Goal: Task Accomplishment & Management: Manage account settings

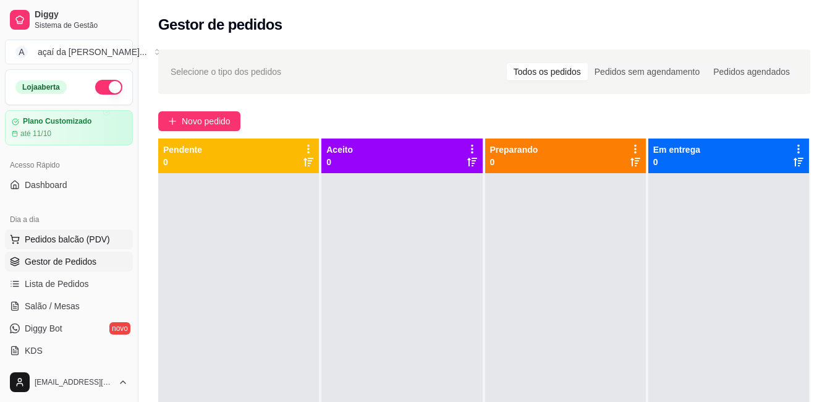
click at [55, 241] on span "Pedidos balcão (PDV)" at bounding box center [67, 239] width 85 height 12
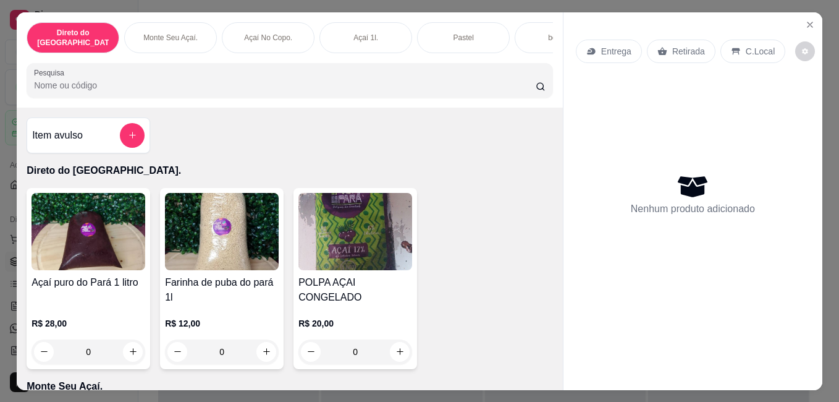
scroll to position [103, 0]
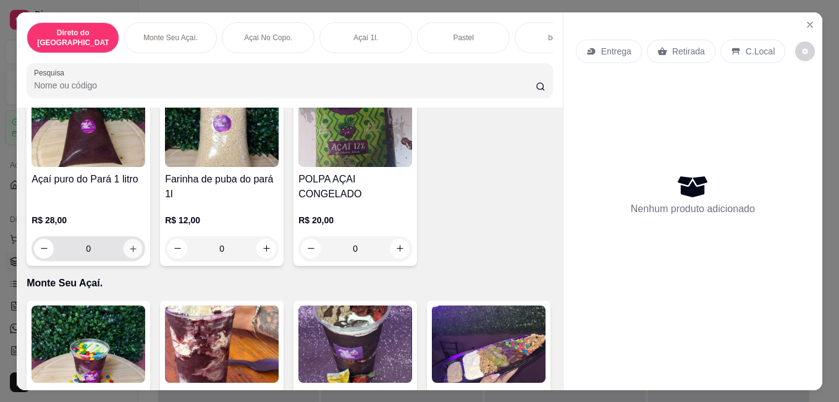
click at [128, 251] on button "increase-product-quantity" at bounding box center [133, 247] width 19 height 19
type input "1"
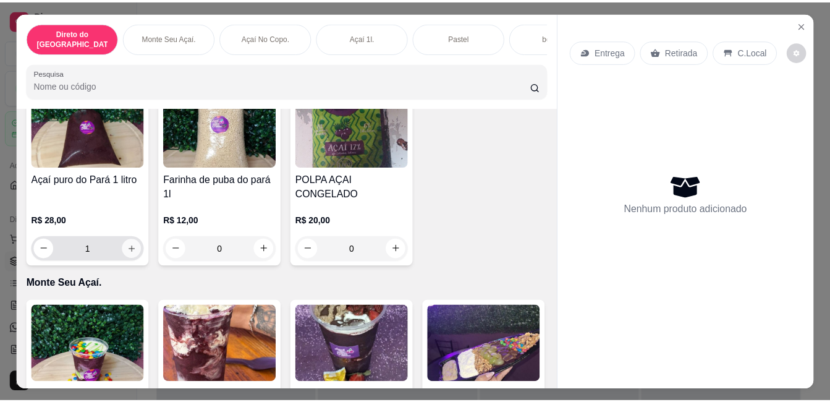
scroll to position [104, 0]
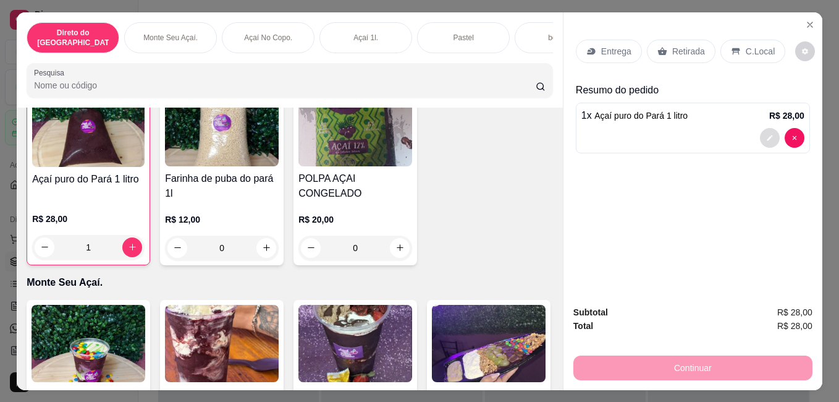
drag, startPoint x: 772, startPoint y: 138, endPoint x: 592, endPoint y: 48, distance: 200.8
click at [592, 48] on div "Entrega" at bounding box center [609, 51] width 66 height 23
click at [613, 51] on p "Entrega" at bounding box center [616, 51] width 30 height 12
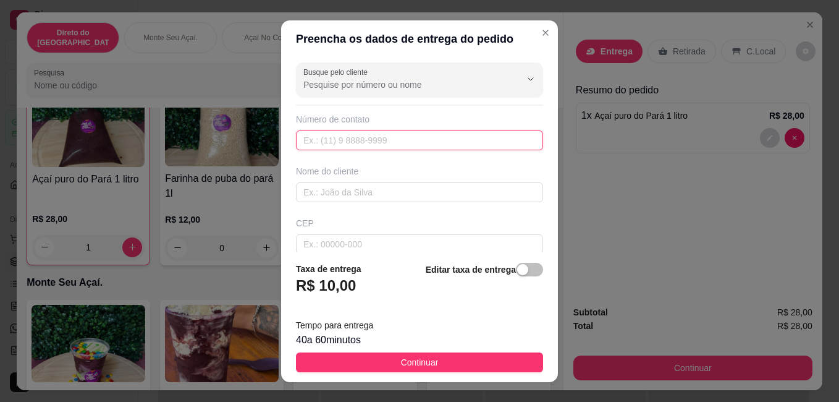
click at [423, 145] on input "text" at bounding box center [419, 140] width 247 height 20
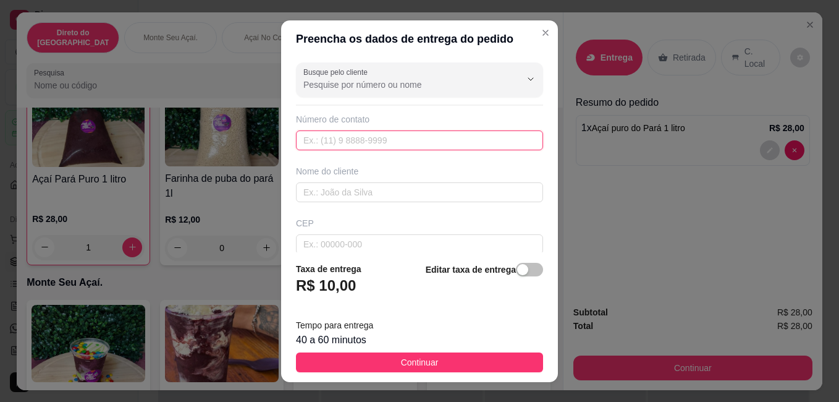
click at [407, 143] on input "text" at bounding box center [419, 140] width 247 height 20
click at [523, 39] on header "Preencha os dados de entrega do pedido" at bounding box center [419, 38] width 277 height 37
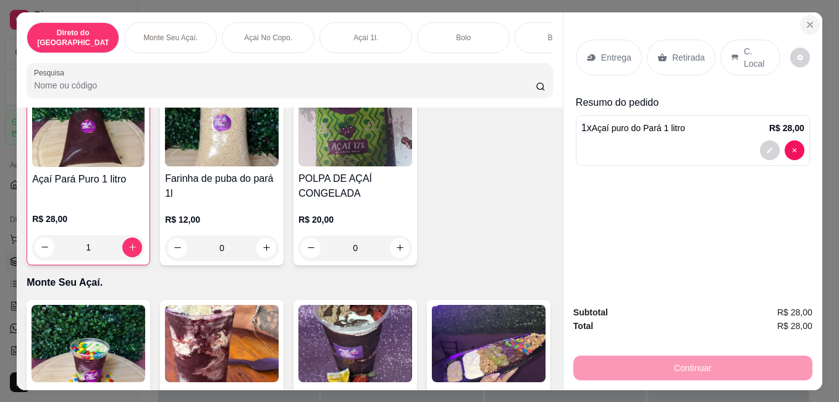
click at [805, 20] on icon "Fechar" at bounding box center [810, 25] width 10 height 10
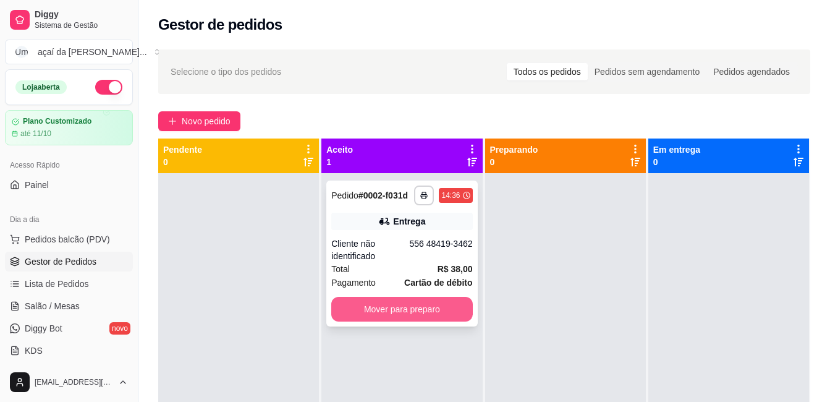
click at [438, 313] on button "Mover para preparo" at bounding box center [401, 309] width 141 height 25
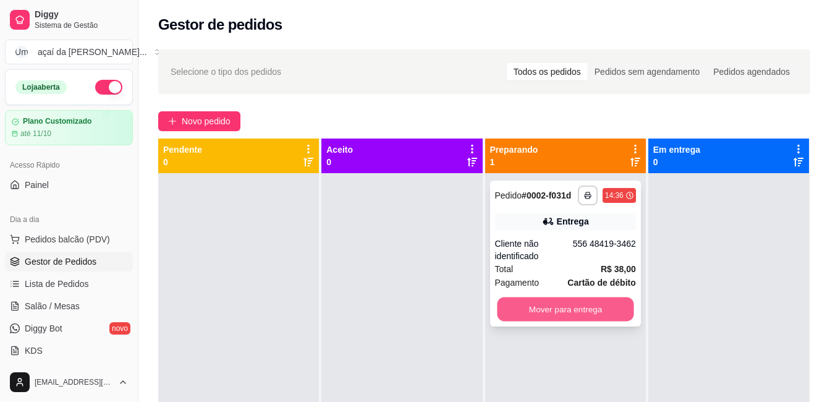
click at [544, 309] on button "Mover para entrega" at bounding box center [565, 309] width 137 height 24
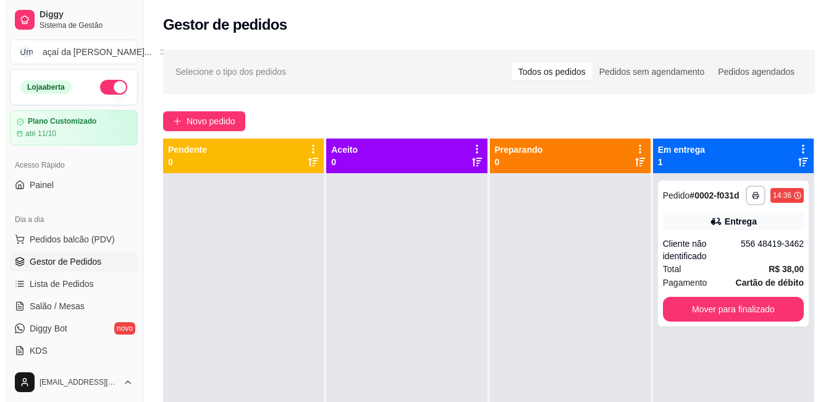
scroll to position [35, 0]
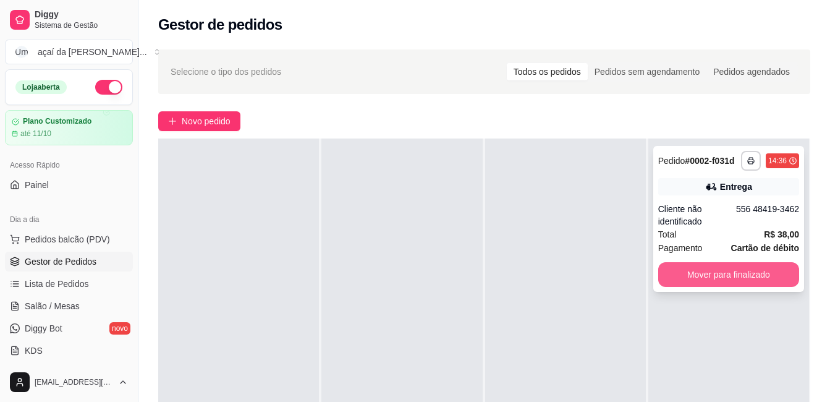
click at [733, 266] on button "Mover para finalizado" at bounding box center [728, 274] width 141 height 25
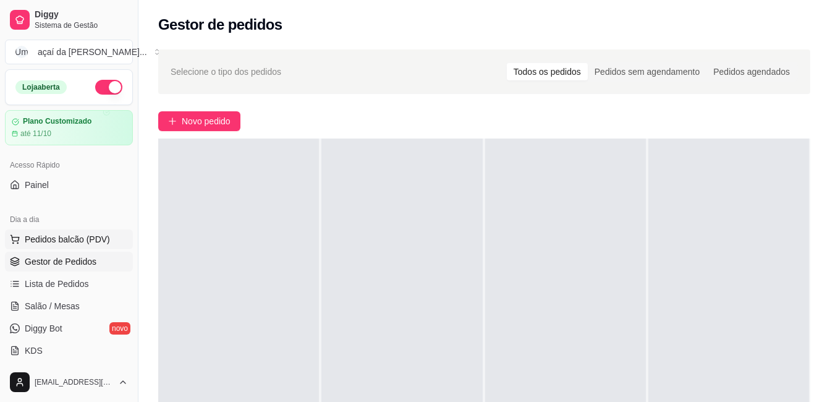
click at [82, 234] on span "Pedidos balcão (PDV)" at bounding box center [67, 239] width 85 height 12
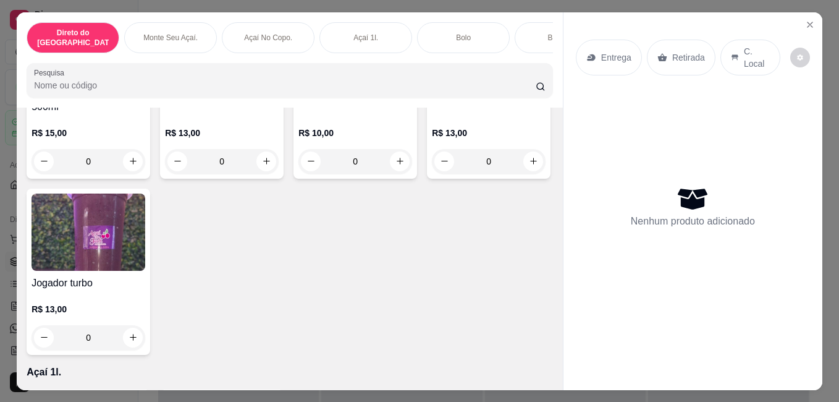
scroll to position [1071, 0]
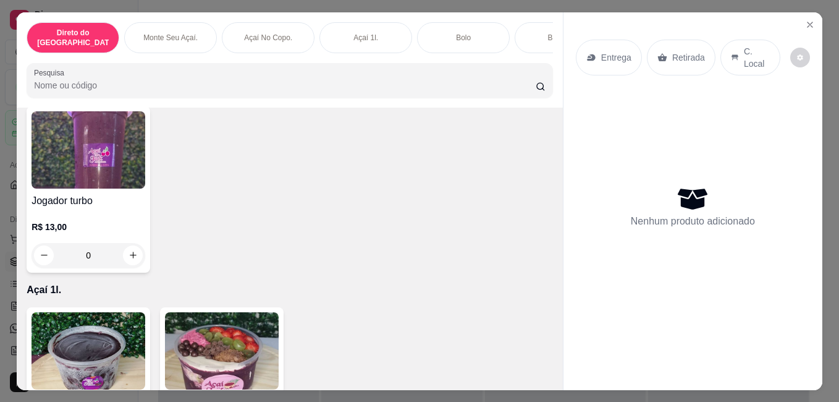
click at [321, 91] on input "0" at bounding box center [355, 79] width 69 height 25
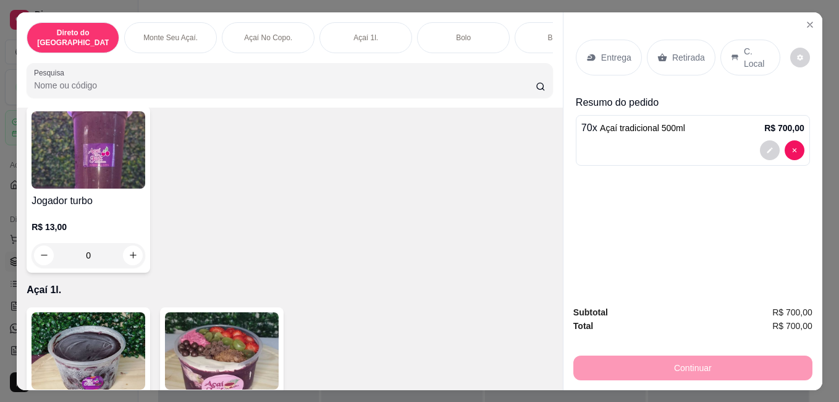
scroll to position [1071, 0]
type input "7"
click at [678, 57] on p "Retirada" at bounding box center [688, 57] width 33 height 12
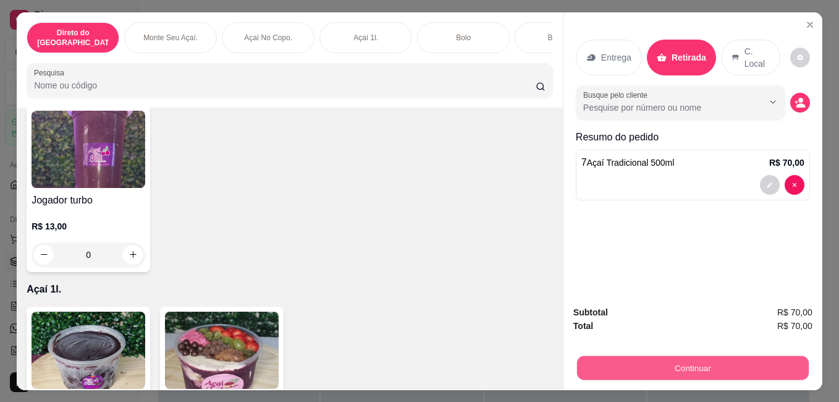
click at [691, 360] on button "Continuar" at bounding box center [693, 367] width 232 height 24
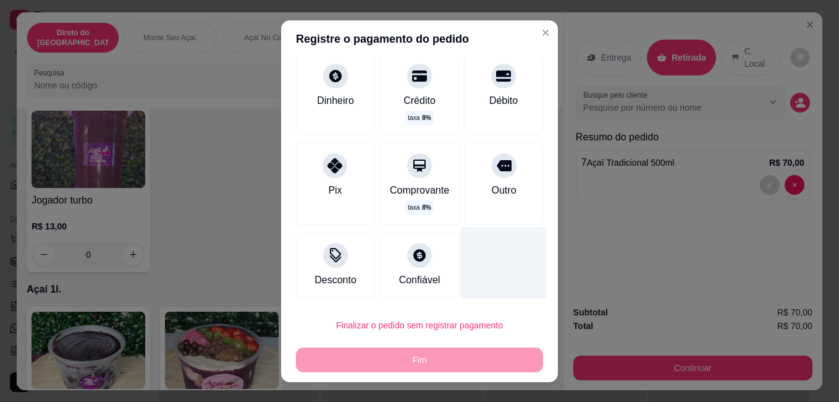
scroll to position [20, 0]
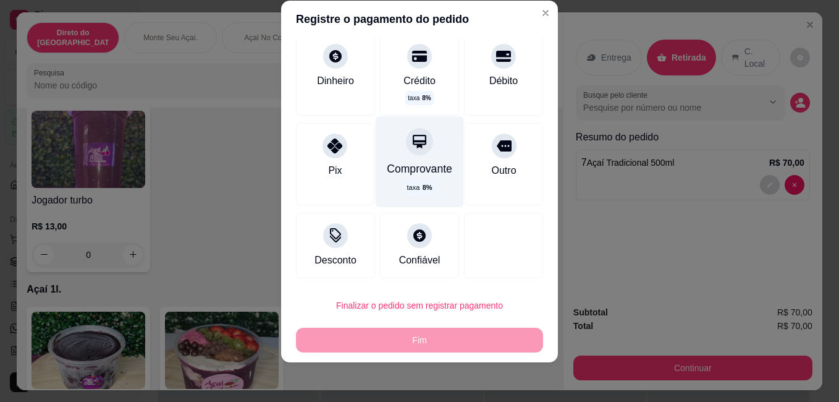
click at [413, 146] on icon at bounding box center [420, 142] width 14 height 14
type input "R$ 0,00"
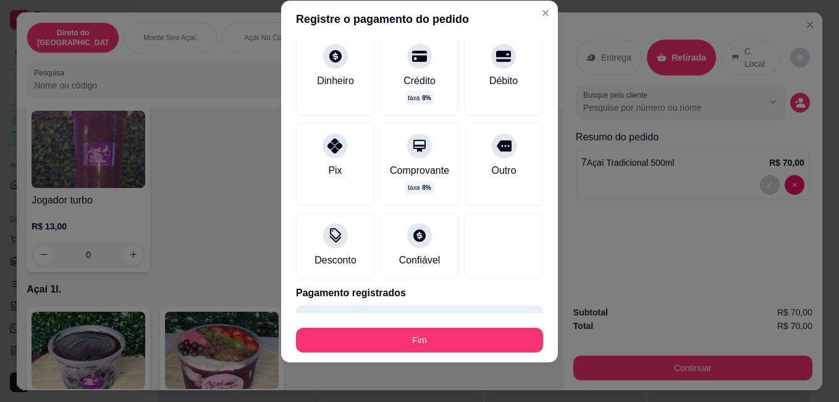
click at [487, 208] on div "R$ 0,00 Total do pedido R$ 76,09 Dinheiro Crédito taxa 8 % Débito Pix Comprovan…" at bounding box center [419, 175] width 277 height 275
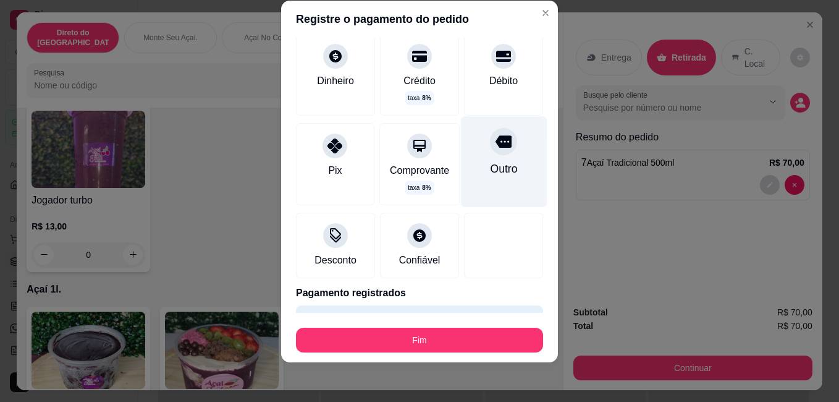
scroll to position [46, 0]
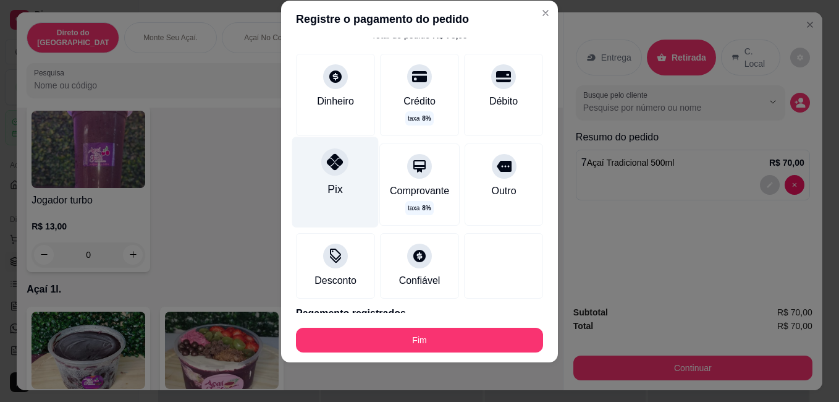
click at [306, 164] on div "Pix" at bounding box center [335, 182] width 86 height 90
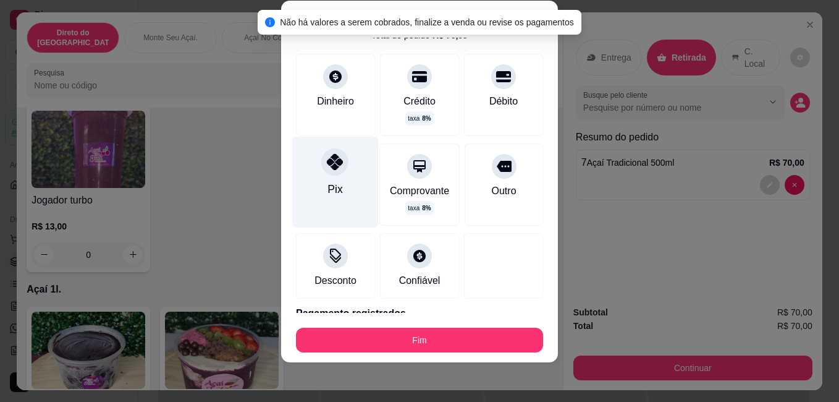
click at [327, 149] on div "Pix" at bounding box center [335, 182] width 86 height 90
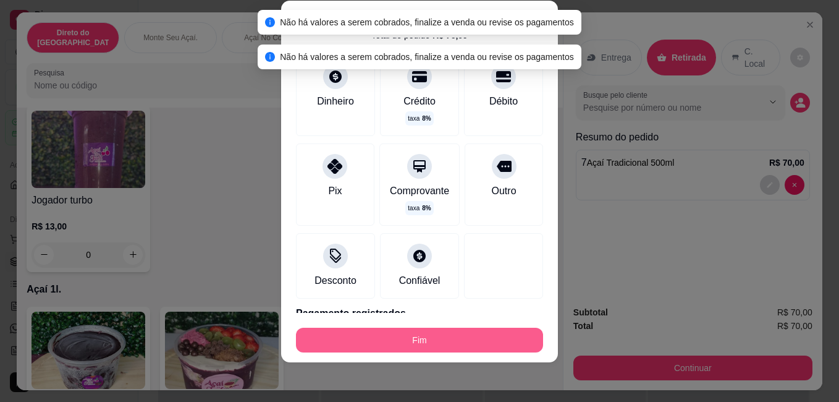
click at [384, 346] on button "Fim" at bounding box center [419, 339] width 247 height 25
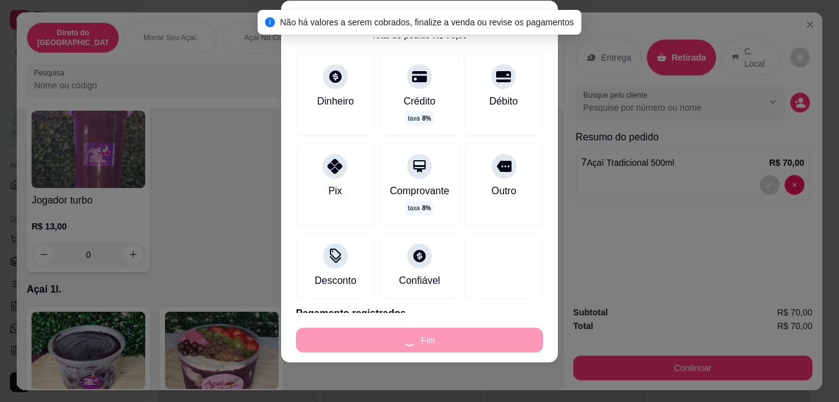
type input "0"
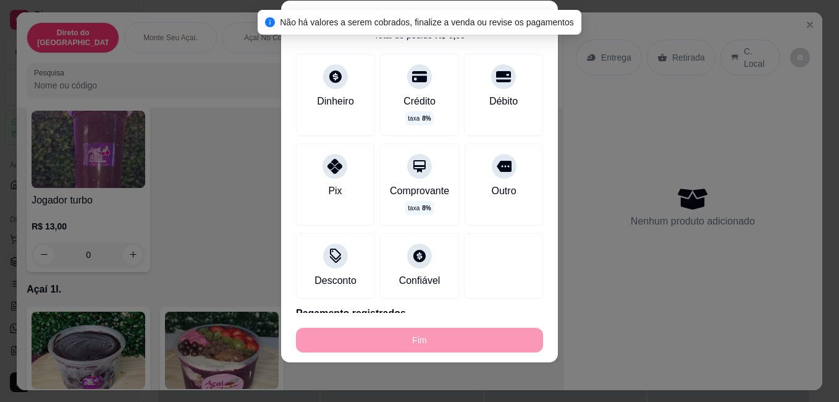
type input "-R$ 70,00"
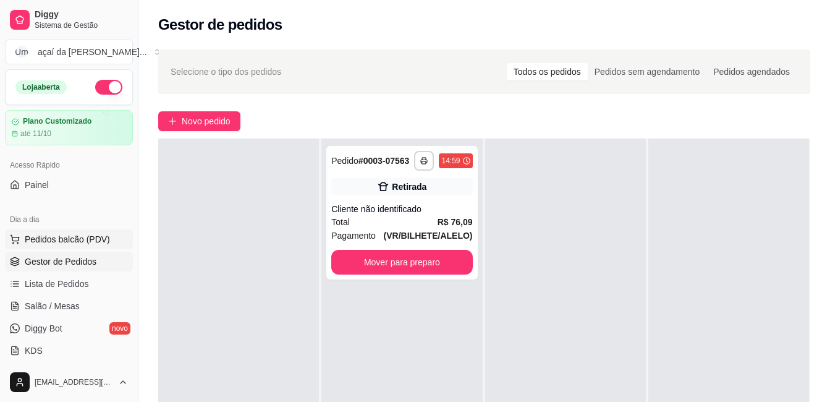
click at [70, 240] on span "Pedidos balcão (PDV)" at bounding box center [67, 239] width 85 height 12
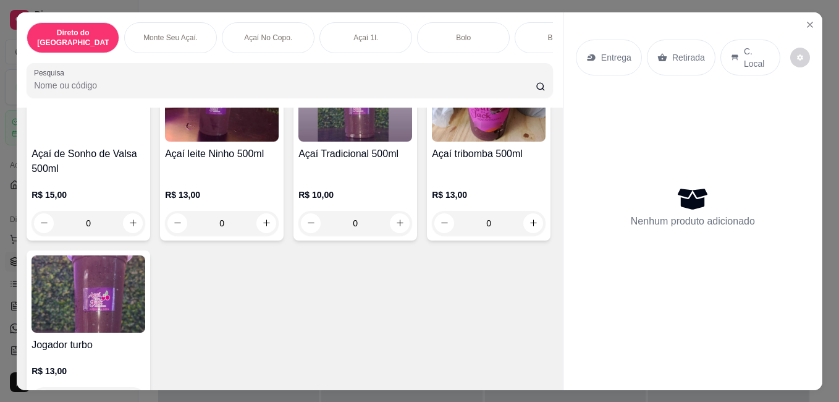
scroll to position [1050, 0]
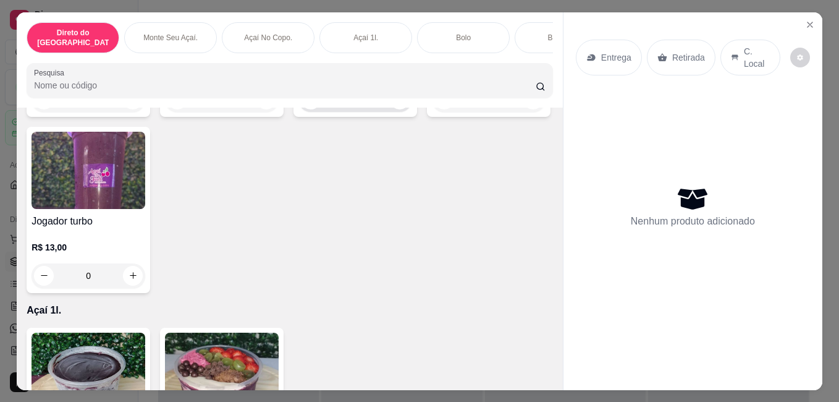
click at [321, 112] on input "0" at bounding box center [355, 99] width 69 height 25
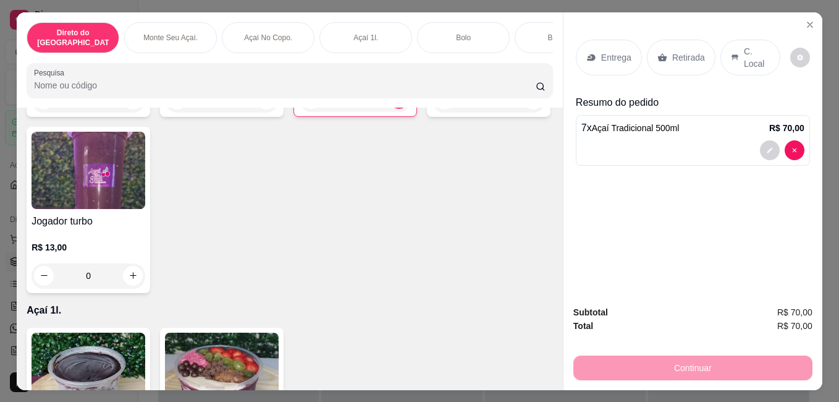
type input "7"
click at [683, 51] on p "Retirada" at bounding box center [688, 57] width 33 height 12
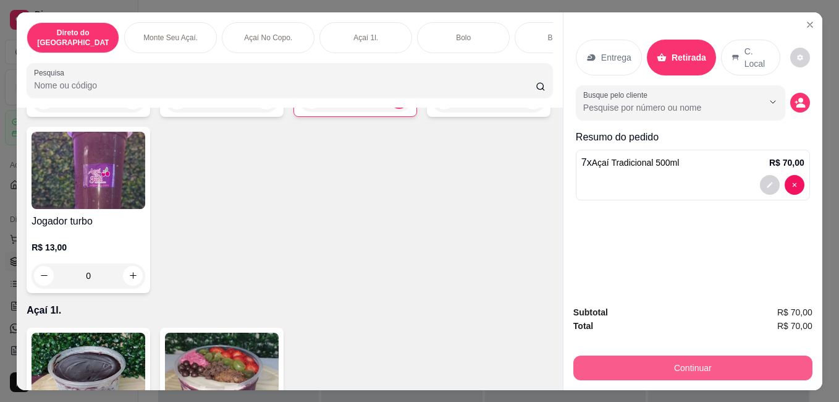
click at [712, 357] on button "Continuar" at bounding box center [692, 367] width 239 height 25
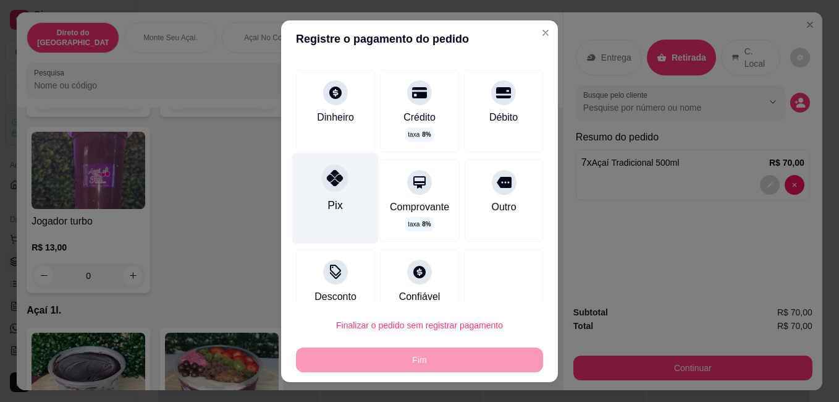
click at [330, 180] on icon at bounding box center [335, 177] width 16 height 16
type input "R$ 0,00"
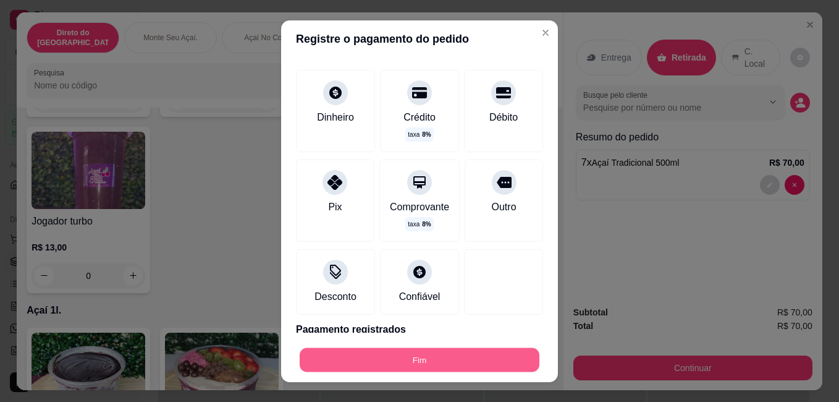
click at [471, 347] on div "Fim" at bounding box center [419, 359] width 247 height 25
click at [479, 355] on button "Fim" at bounding box center [419, 359] width 247 height 25
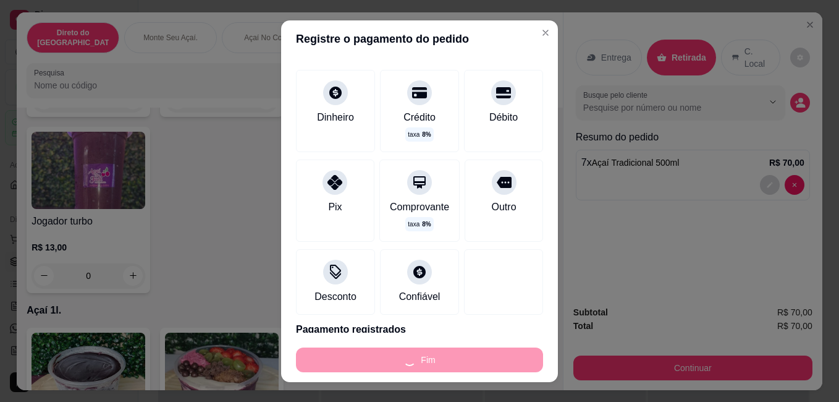
type input "0"
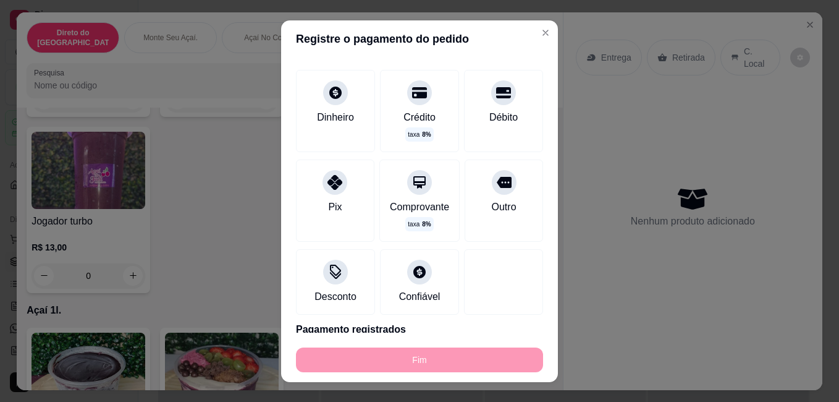
type input "-R$ 70,00"
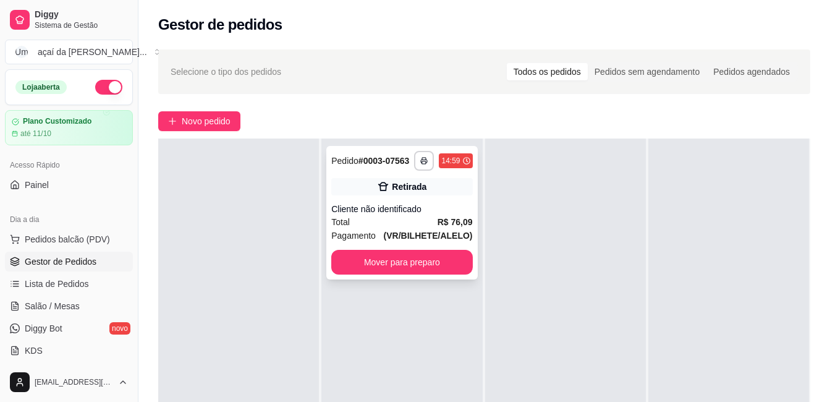
click at [393, 192] on div "Retirada" at bounding box center [401, 186] width 141 height 17
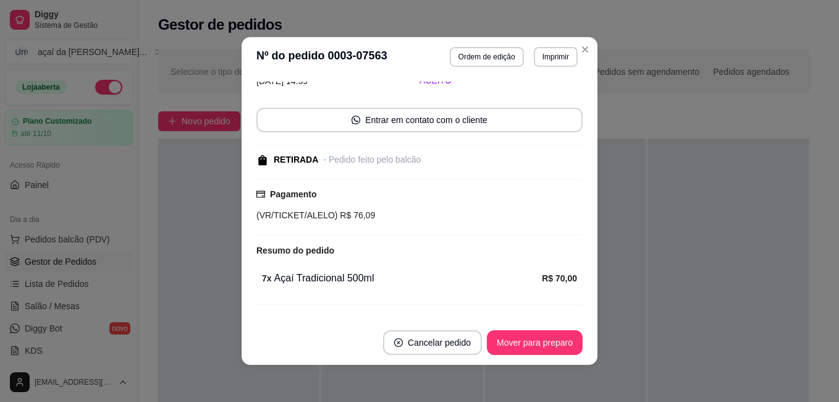
scroll to position [82, 0]
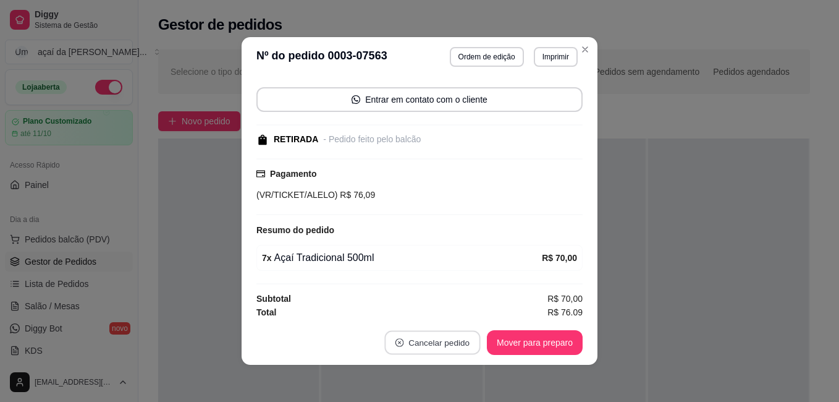
click at [428, 342] on font "Cancelar pedido" at bounding box center [438, 342] width 61 height 12
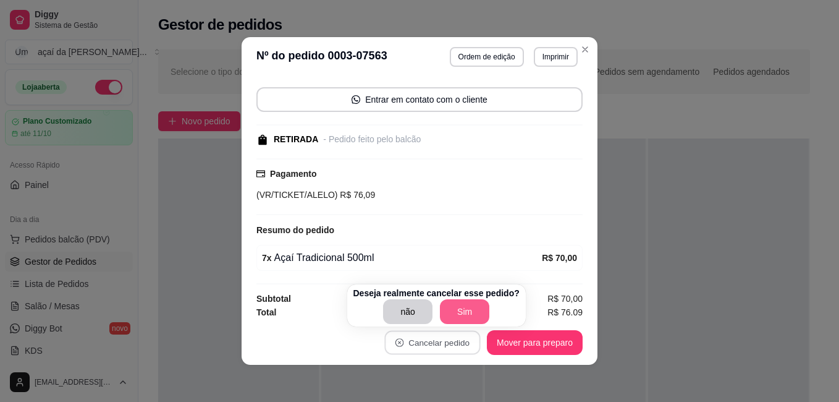
click at [460, 313] on button "Sim" at bounding box center [464, 311] width 49 height 25
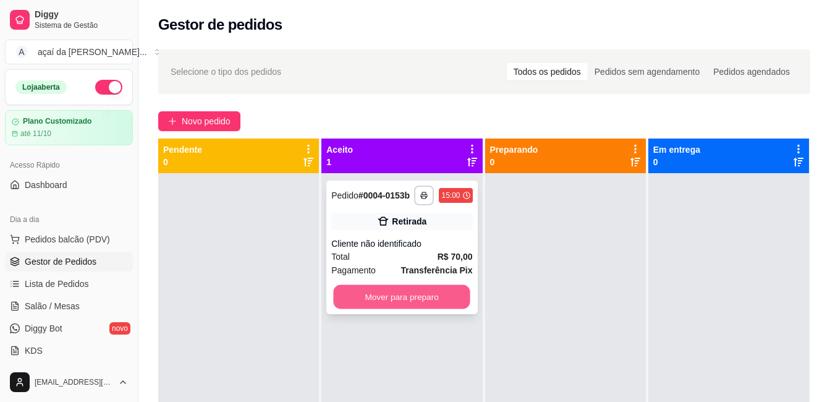
click at [432, 303] on button "Mover para preparo" at bounding box center [402, 297] width 137 height 24
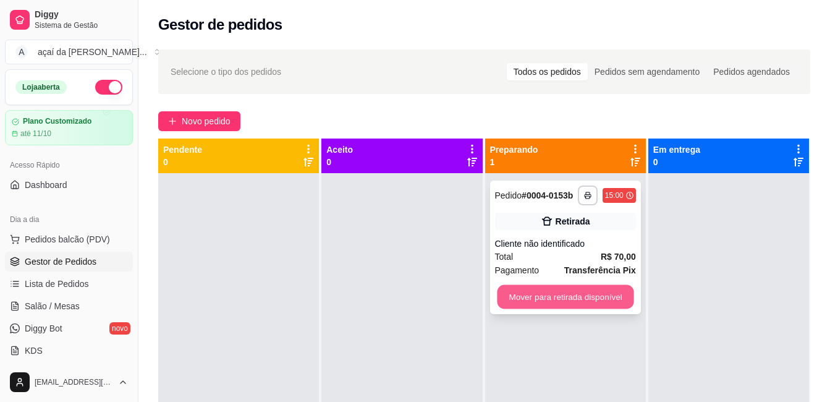
click at [602, 290] on button "Mover para retirada disponível" at bounding box center [565, 297] width 137 height 24
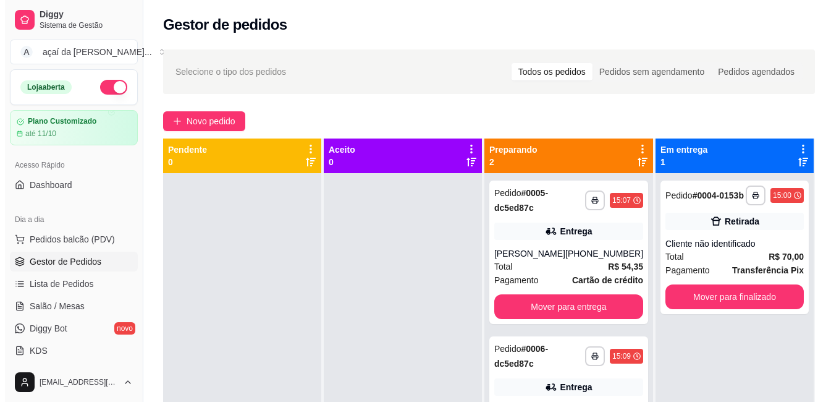
scroll to position [35, 0]
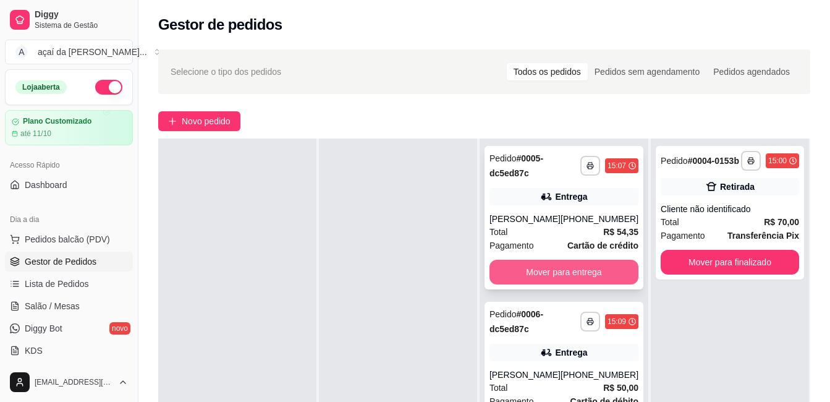
click at [581, 265] on button "Mover para entrega" at bounding box center [563, 271] width 149 height 25
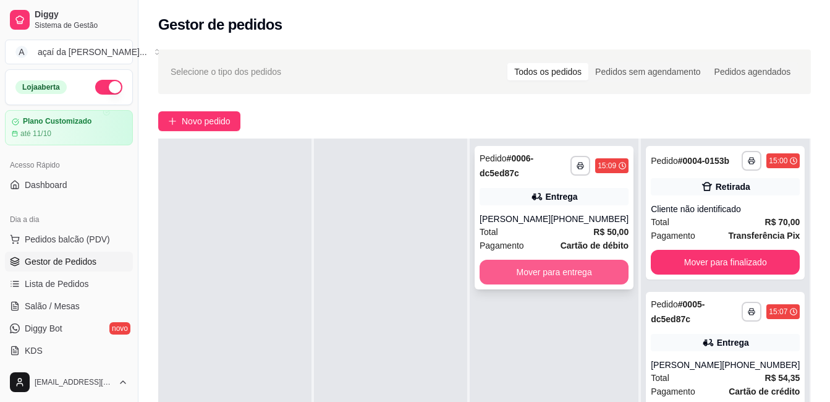
click at [600, 275] on button "Mover para entrega" at bounding box center [553, 271] width 149 height 25
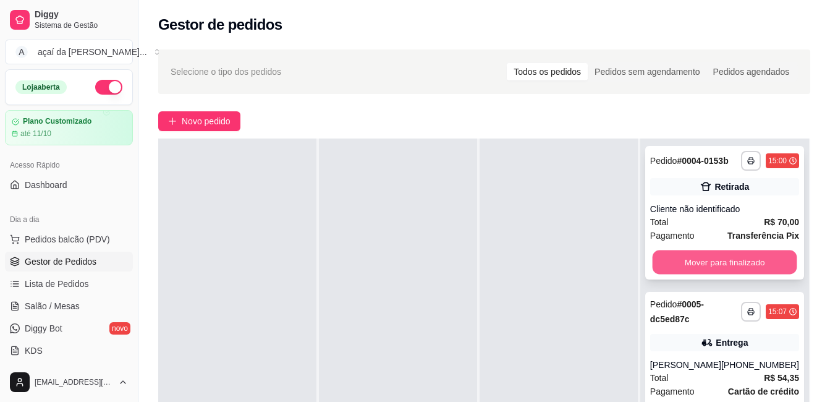
click at [709, 271] on button "Mover para finalizado" at bounding box center [724, 262] width 145 height 24
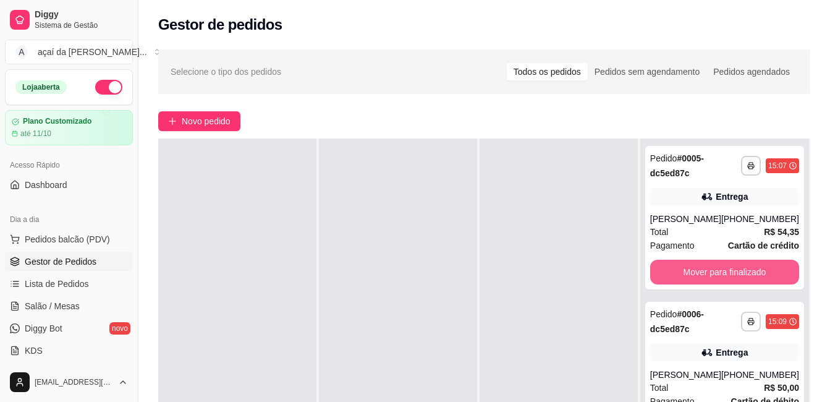
click at [709, 271] on button "Mover para finalizado" at bounding box center [724, 271] width 149 height 25
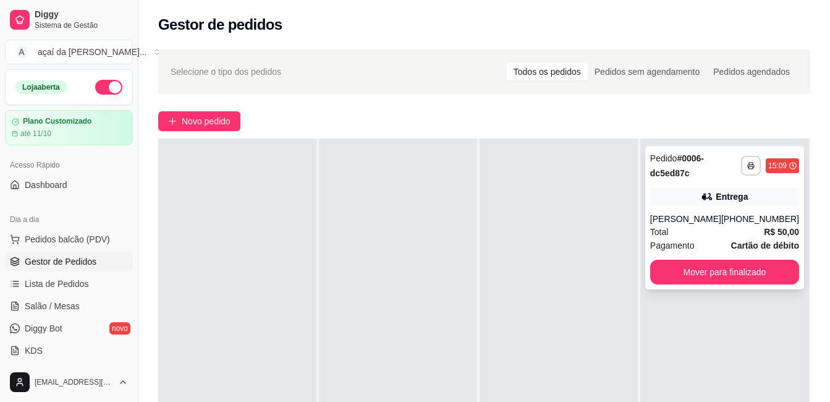
click at [723, 228] on div "Total R$ 50,00" at bounding box center [724, 232] width 149 height 14
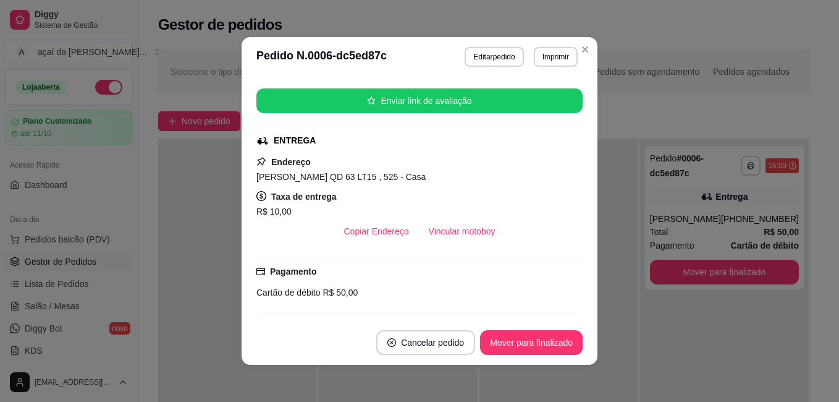
scroll to position [308, 0]
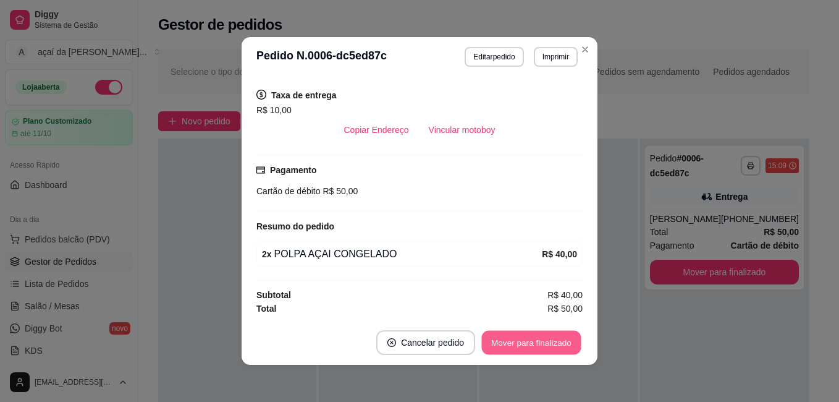
click at [526, 344] on button "Mover para finalizado" at bounding box center [531, 342] width 99 height 24
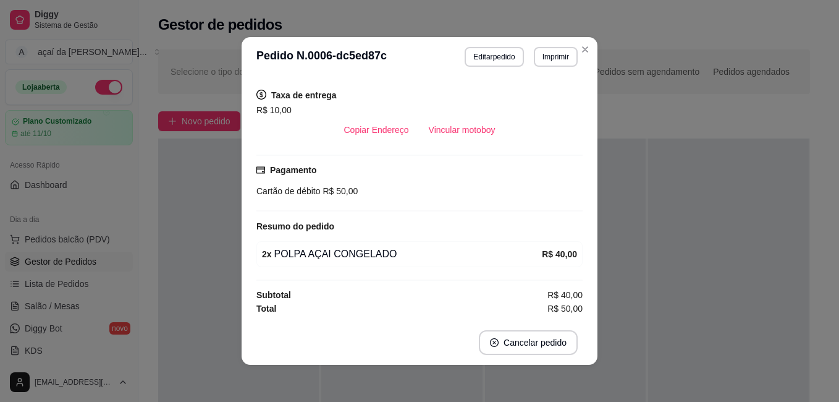
scroll to position [219, 0]
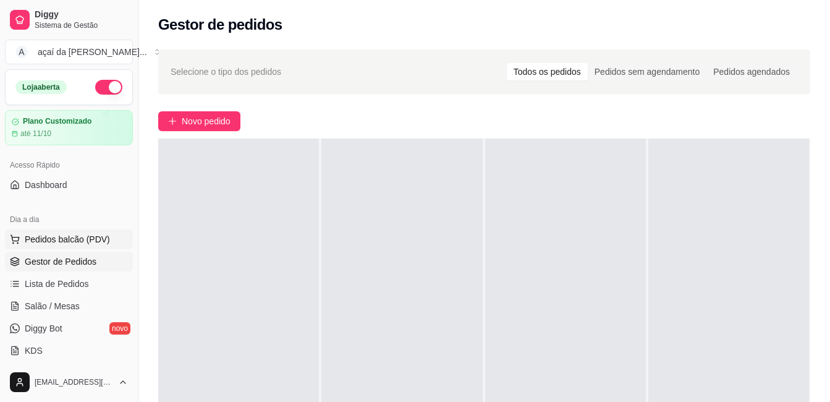
click at [74, 238] on span "Pedidos balcão (PDV)" at bounding box center [67, 239] width 85 height 12
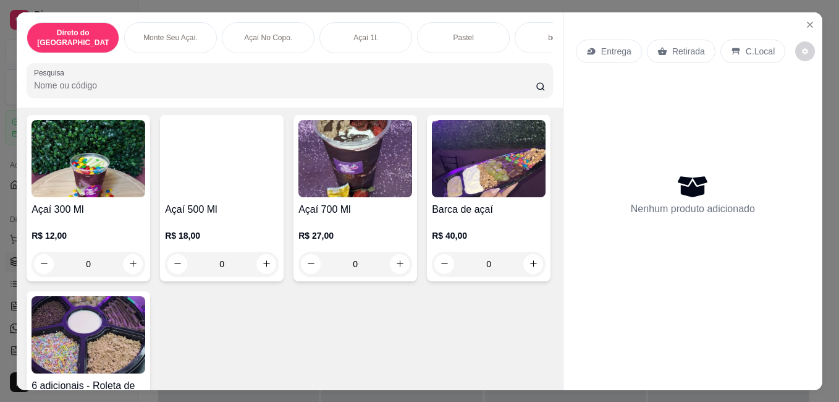
scroll to position [309, 0]
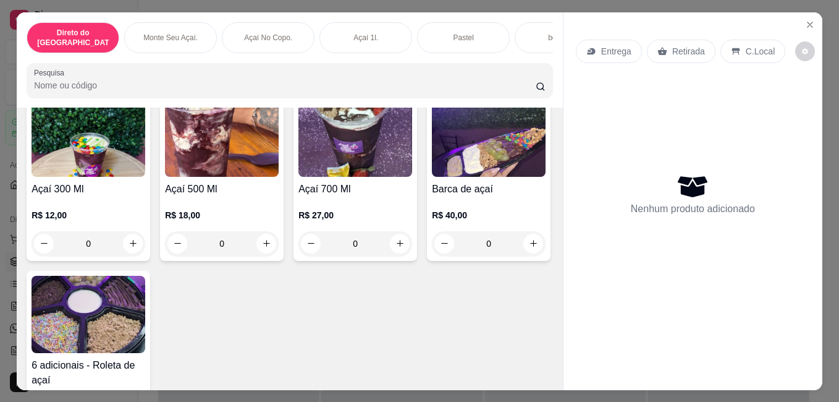
click at [132, 250] on div "0" at bounding box center [89, 243] width 114 height 25
click at [132, 231] on div "0" at bounding box center [89, 243] width 114 height 25
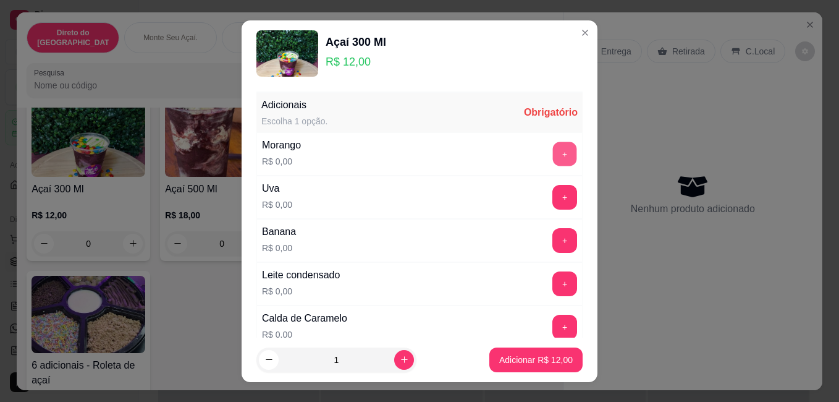
click at [553, 153] on button "+" at bounding box center [565, 153] width 24 height 24
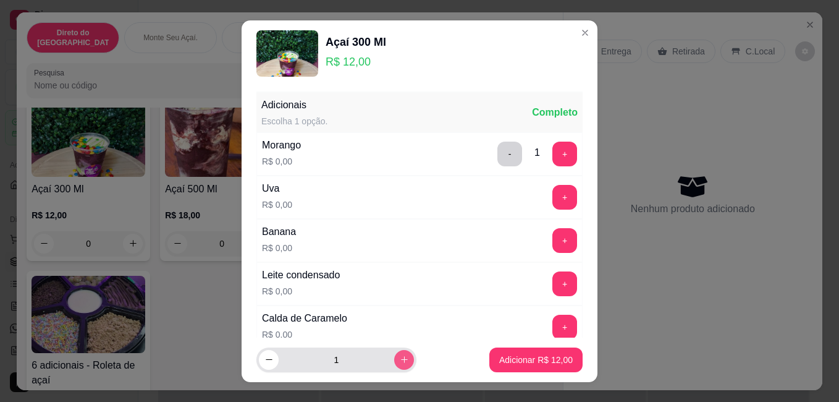
click at [400, 363] on icon "increase-product-quantity" at bounding box center [404, 359] width 9 height 9
type input "2"
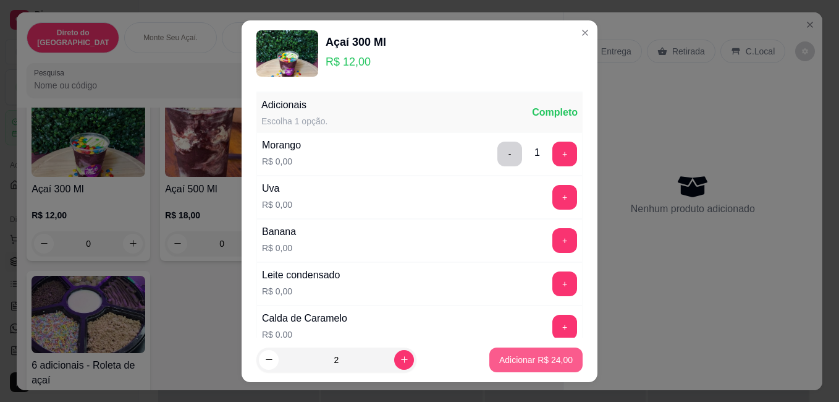
click at [529, 360] on p "Adicionar R$ 24,00" at bounding box center [536, 359] width 74 height 12
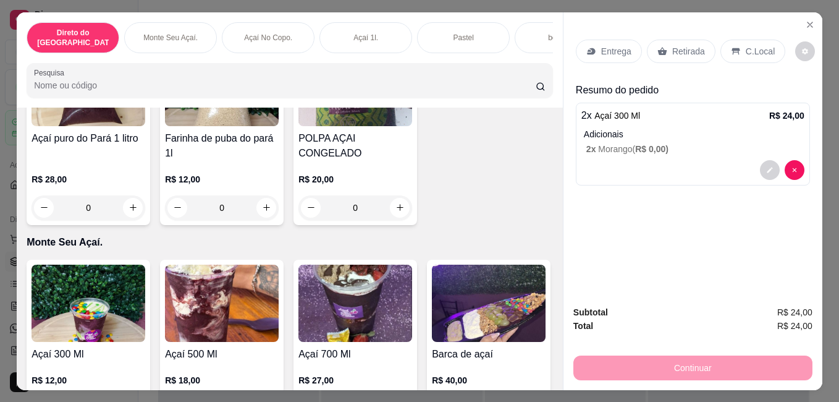
scroll to position [0, 0]
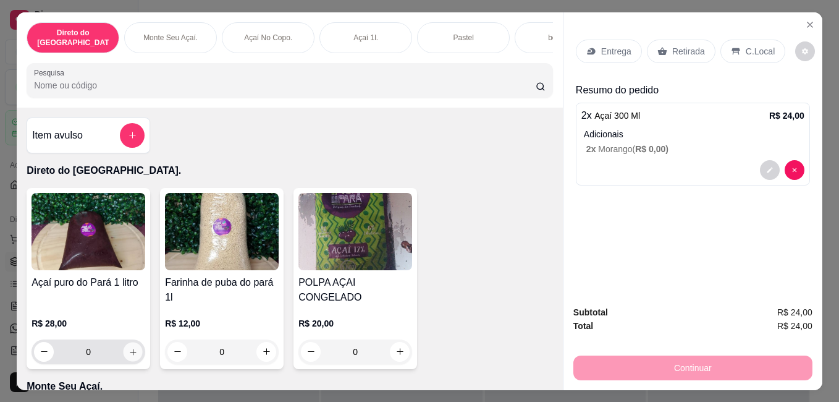
click at [129, 348] on icon "increase-product-quantity" at bounding box center [132, 351] width 9 height 9
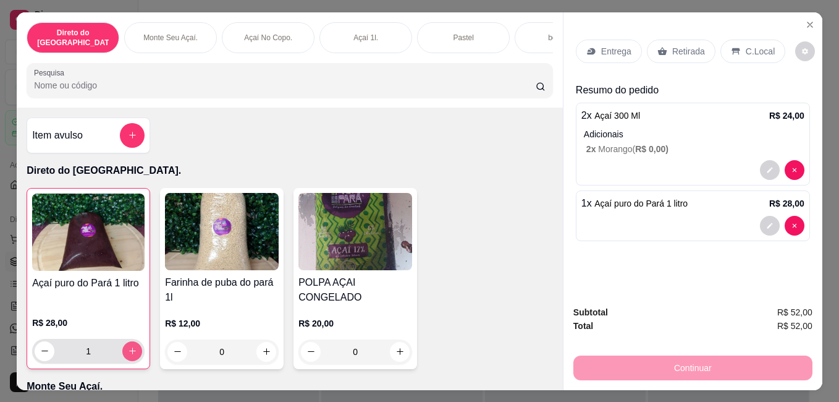
click at [128, 350] on icon "increase-product-quantity" at bounding box center [132, 350] width 9 height 9
click at [128, 347] on icon "increase-product-quantity" at bounding box center [132, 350] width 9 height 9
type input "4"
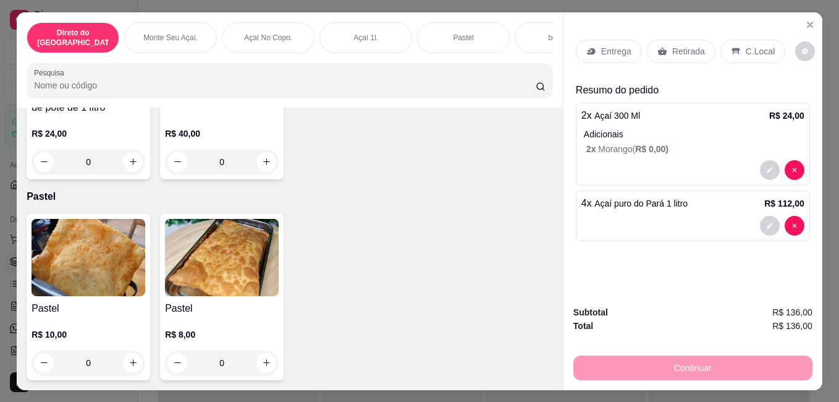
scroll to position [1524, 0]
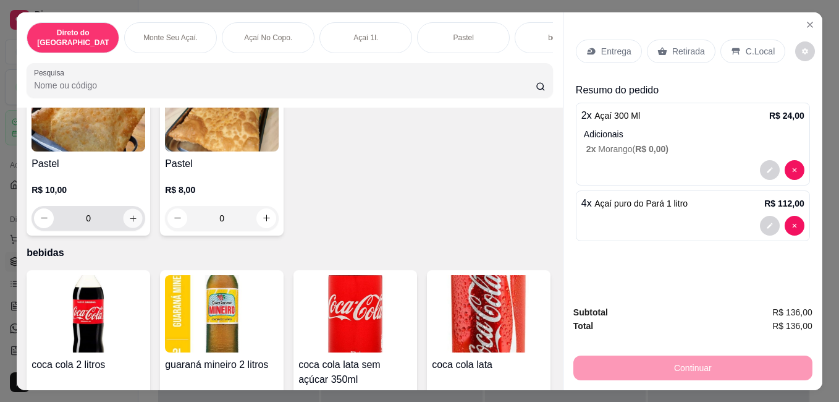
click at [128, 221] on button "increase-product-quantity" at bounding box center [133, 217] width 19 height 19
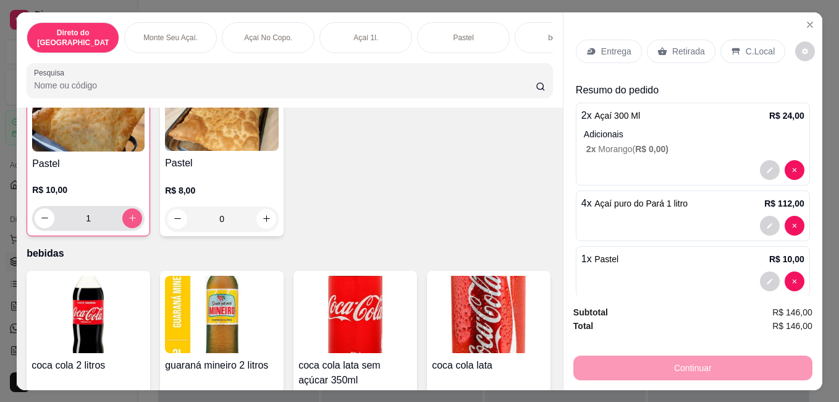
click at [128, 213] on icon "increase-product-quantity" at bounding box center [132, 217] width 9 height 9
type input "4"
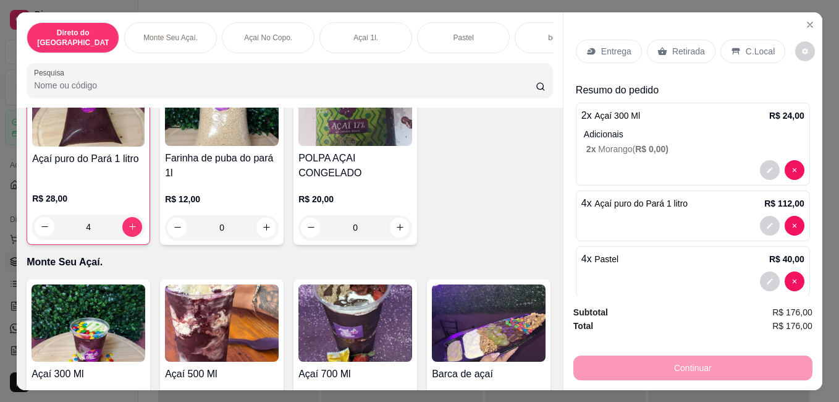
scroll to position [0, 0]
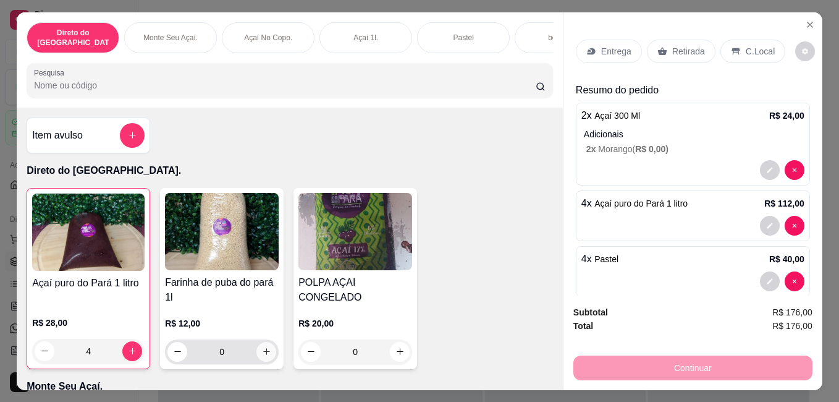
click at [265, 347] on icon "increase-product-quantity" at bounding box center [266, 351] width 9 height 9
type input "1"
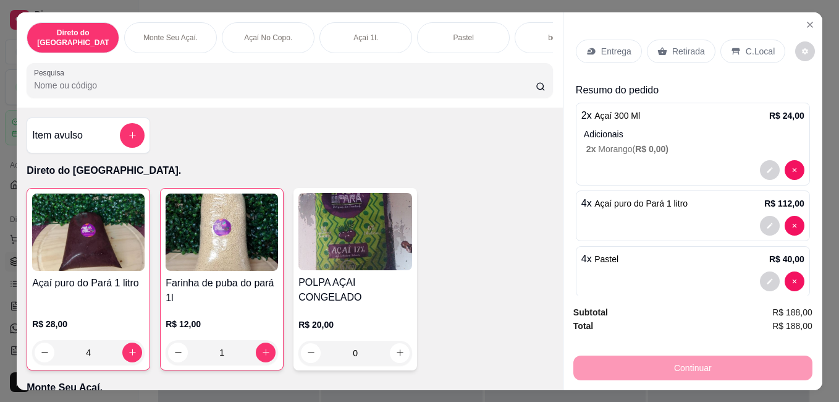
click at [688, 45] on p "Retirada" at bounding box center [688, 51] width 33 height 12
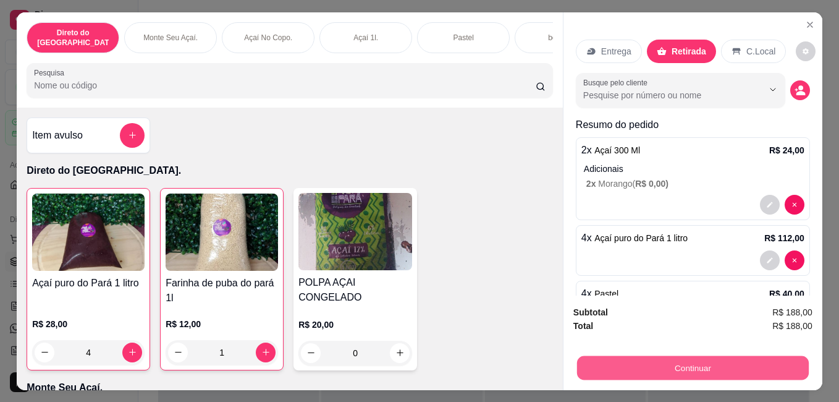
click at [678, 360] on button "Continuar" at bounding box center [693, 367] width 232 height 24
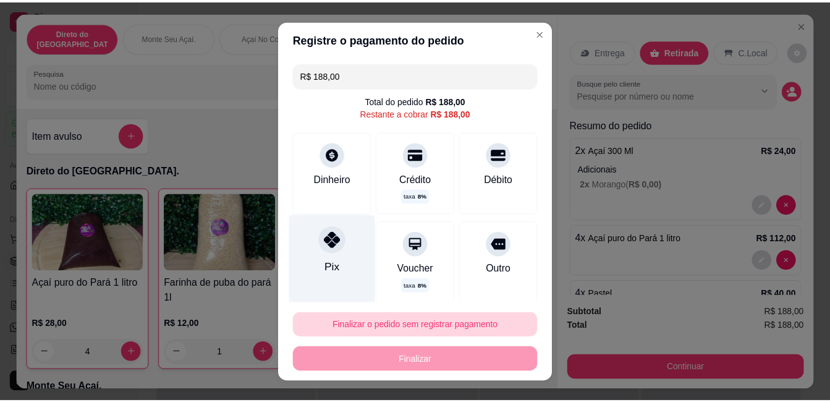
scroll to position [20, 0]
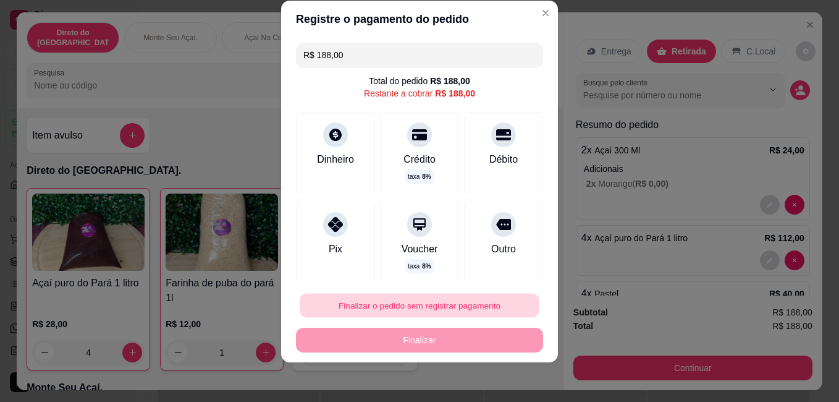
click at [390, 304] on button "Finalizar o pedido sem registrar pagamento" at bounding box center [420, 305] width 240 height 24
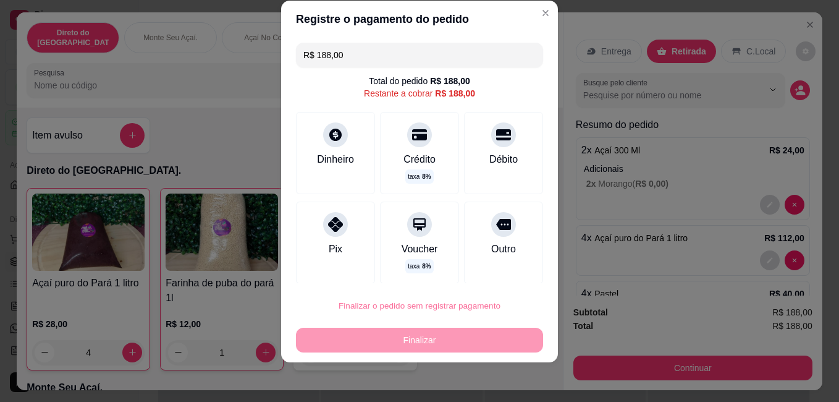
click at [500, 265] on button "Confirmar" at bounding box center [490, 270] width 46 height 19
type input "0"
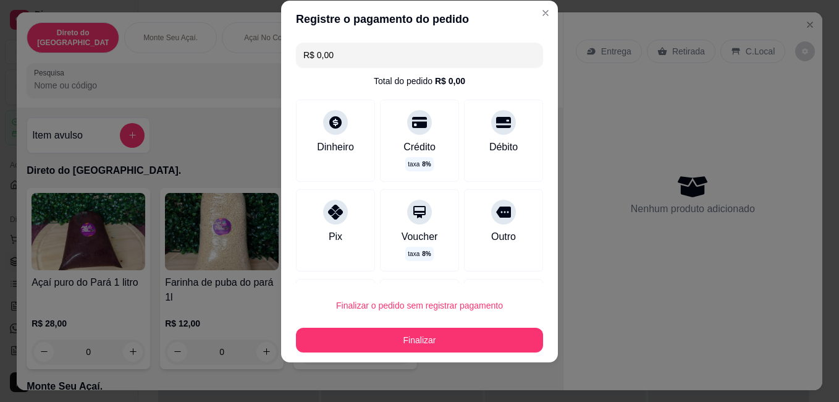
type input "R$ 0,00"
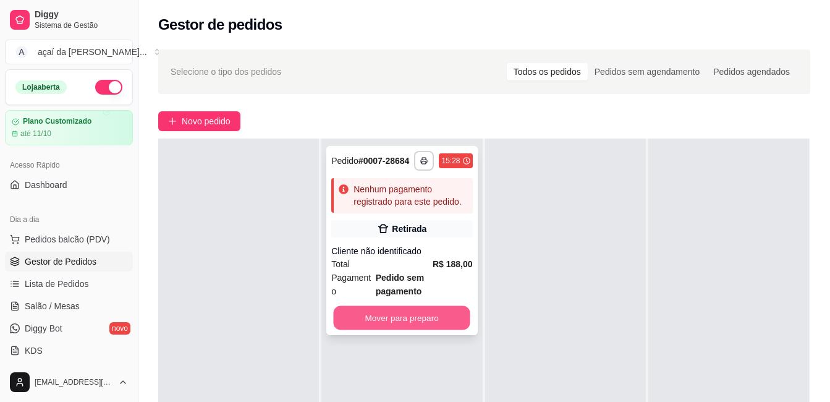
click at [417, 306] on button "Mover para preparo" at bounding box center [402, 318] width 137 height 24
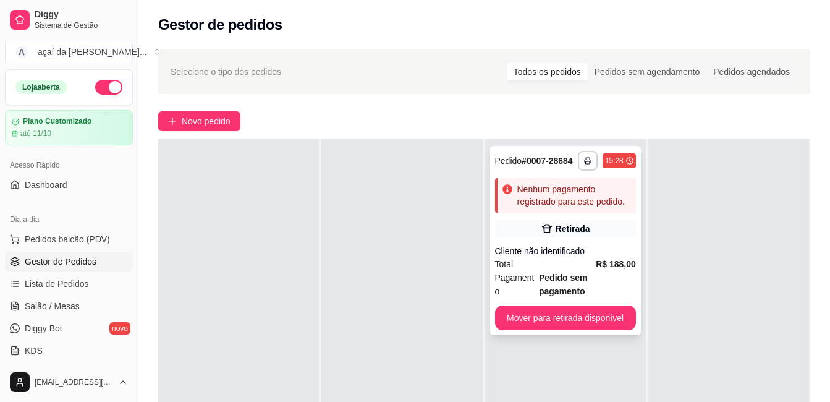
click at [518, 216] on div "**********" at bounding box center [565, 240] width 151 height 189
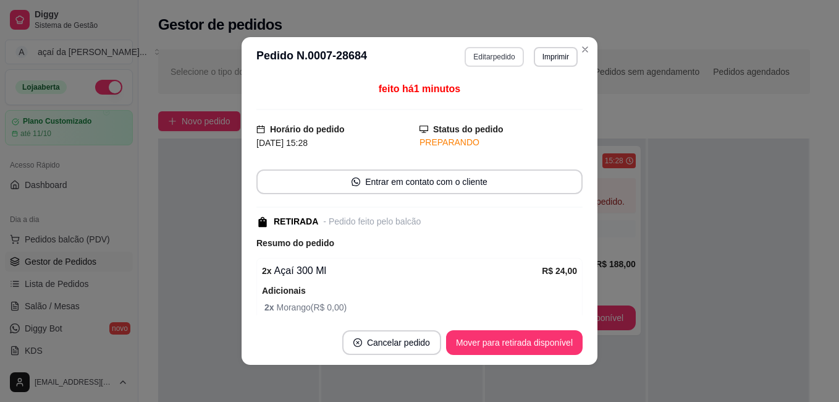
click at [487, 59] on button "Editar pedido" at bounding box center [494, 57] width 59 height 20
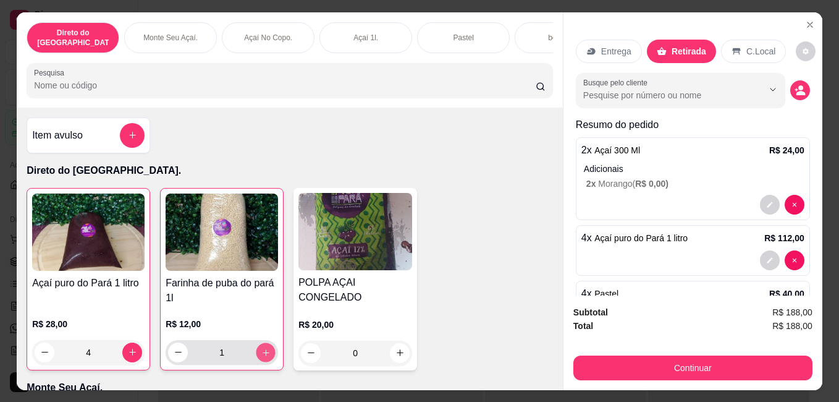
click at [264, 349] on icon "increase-product-quantity" at bounding box center [265, 351] width 9 height 9
type input "2"
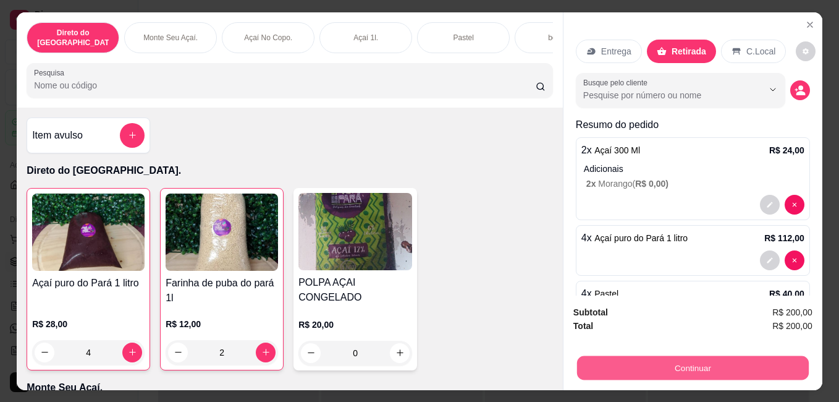
click at [688, 363] on button "Continuar" at bounding box center [693, 367] width 232 height 24
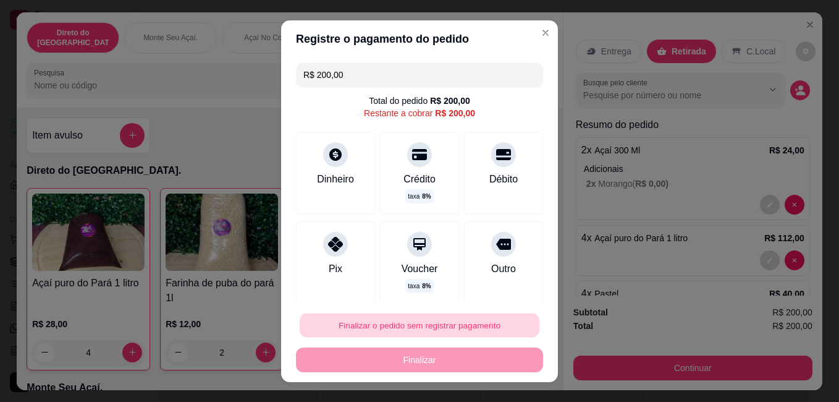
click at [371, 326] on button "Finalizar o pedido sem registrar pagamento" at bounding box center [420, 325] width 240 height 24
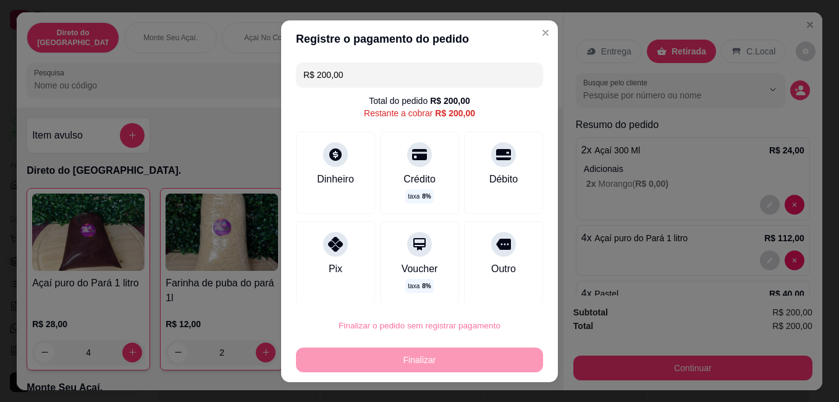
click at [510, 282] on button "Confirmar" at bounding box center [490, 289] width 46 height 19
type input "0"
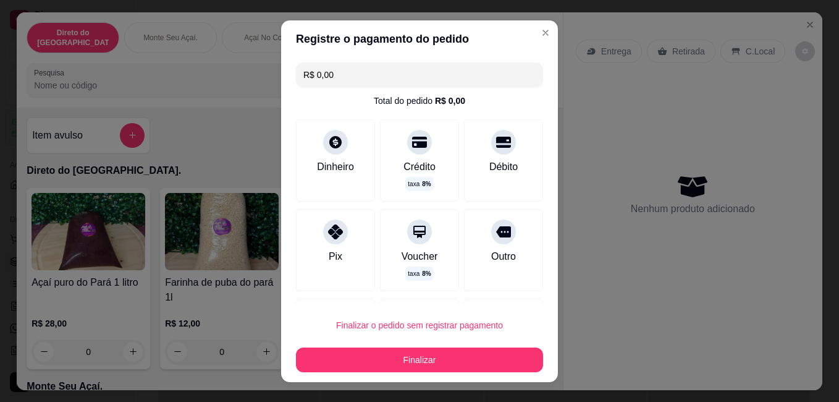
type input "R$ 0,00"
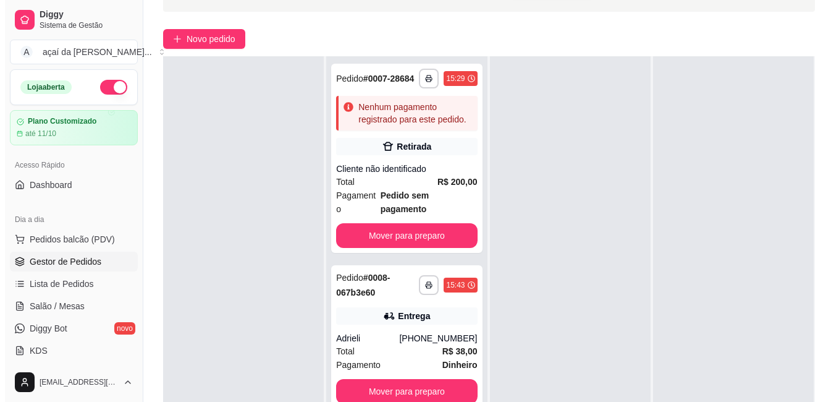
scroll to position [103, 0]
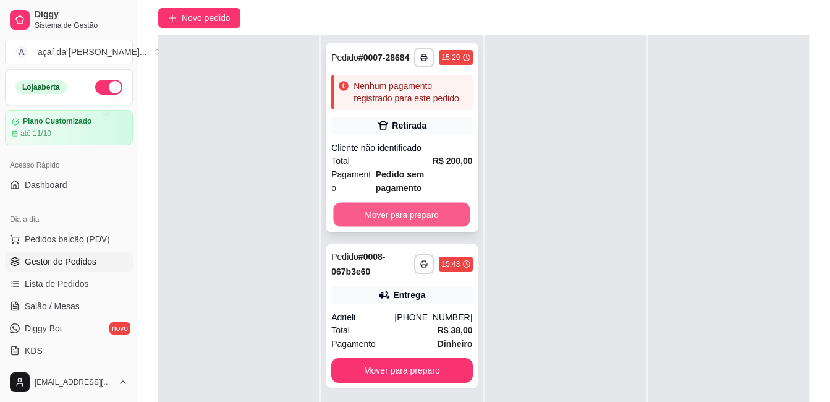
click at [442, 203] on button "Mover para preparo" at bounding box center [402, 215] width 137 height 24
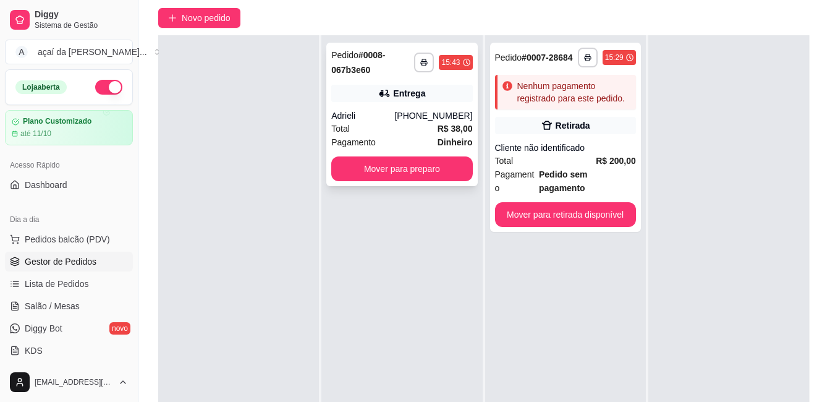
click at [404, 107] on div "**********" at bounding box center [401, 114] width 151 height 143
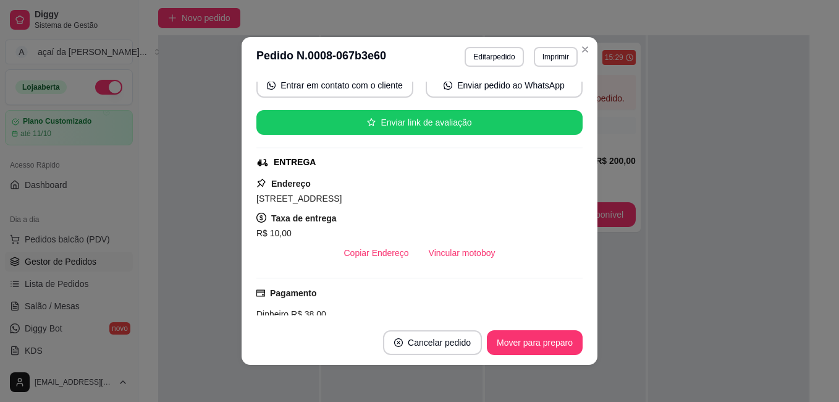
scroll to position [308, 0]
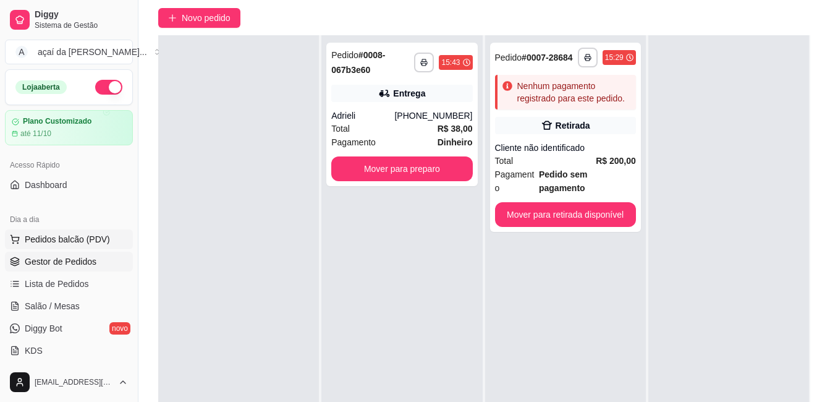
click at [86, 236] on span "Pedidos balcão (PDV)" at bounding box center [67, 239] width 85 height 12
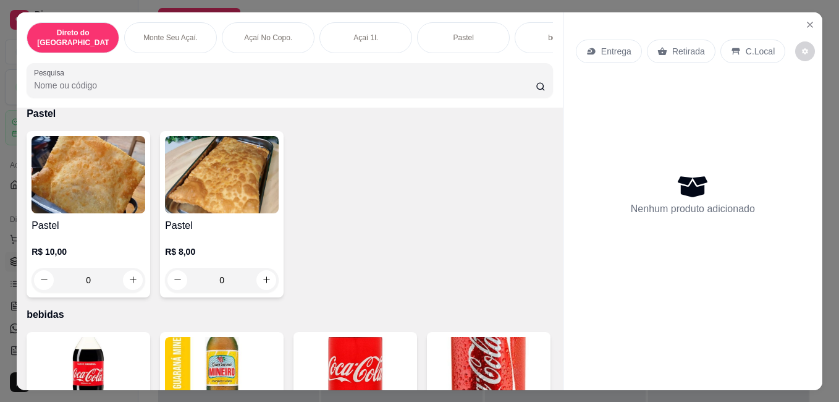
scroll to position [1565, 0]
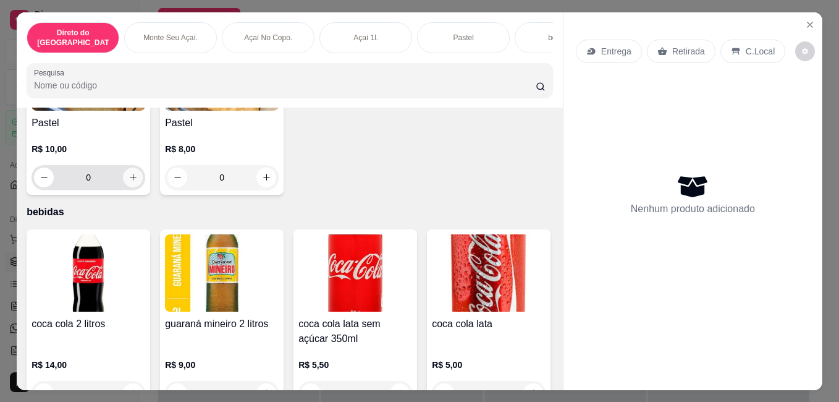
click at [124, 177] on button "increase-product-quantity" at bounding box center [133, 177] width 20 height 20
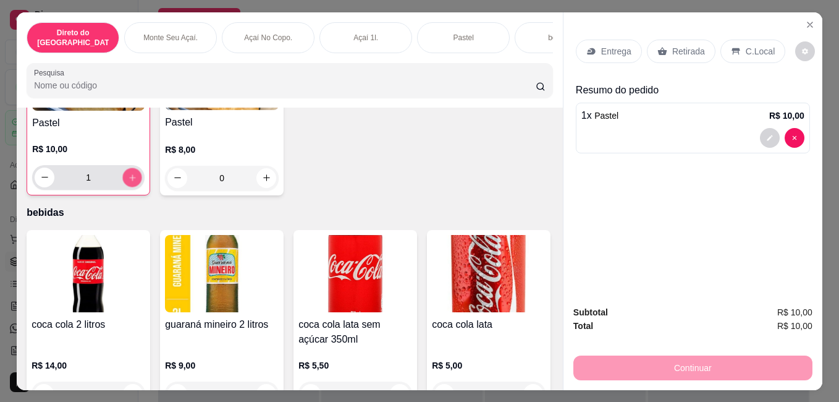
click at [128, 174] on icon "increase-product-quantity" at bounding box center [132, 176] width 9 height 9
type input "2"
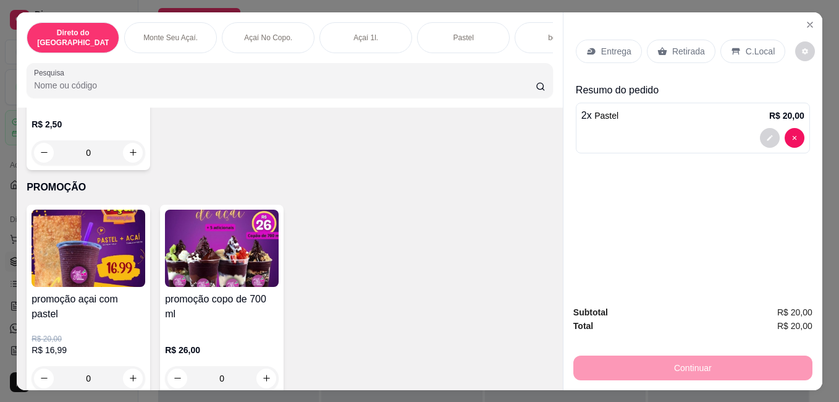
scroll to position [32, 0]
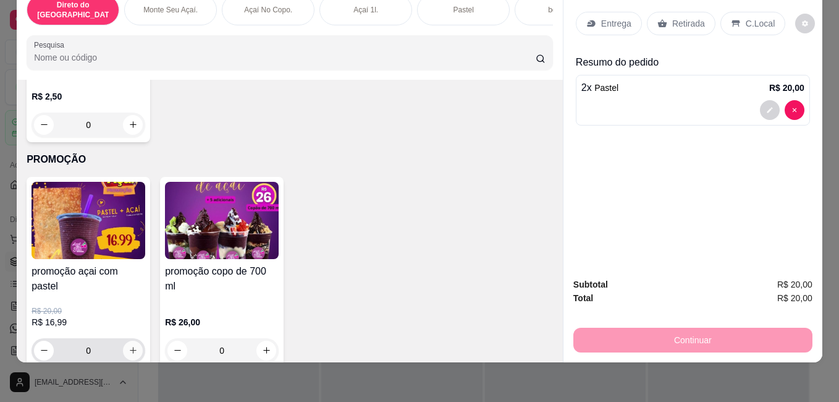
click at [130, 347] on icon "increase-product-quantity" at bounding box center [133, 350] width 7 height 7
type input "1"
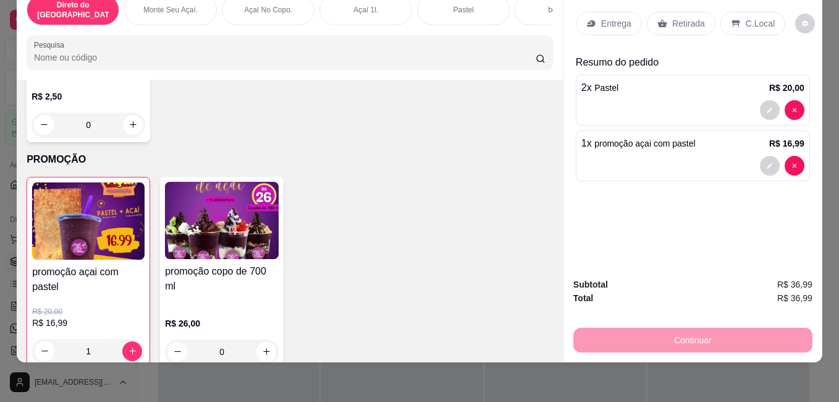
click at [690, 17] on p "Retirada" at bounding box center [688, 23] width 33 height 12
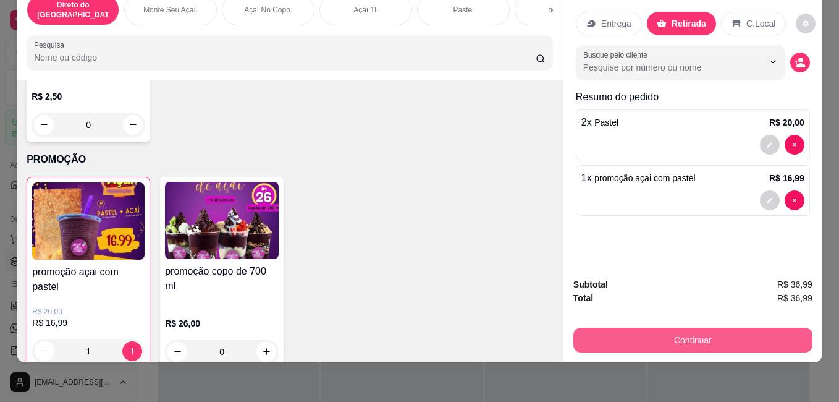
click at [735, 327] on button "Continuar" at bounding box center [692, 339] width 239 height 25
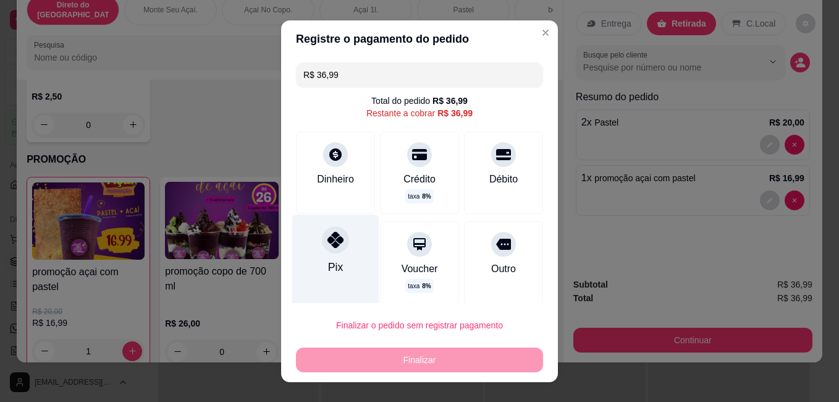
click at [335, 245] on icon at bounding box center [335, 239] width 16 height 16
type input "R$ 0,00"
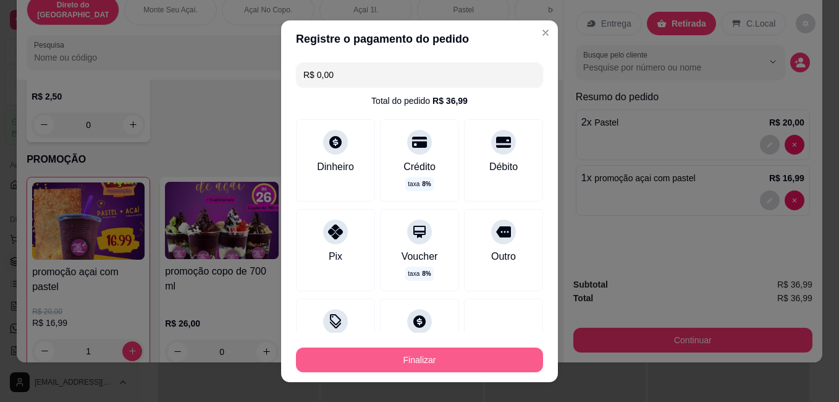
click at [433, 363] on button "Finalizar" at bounding box center [419, 359] width 247 height 25
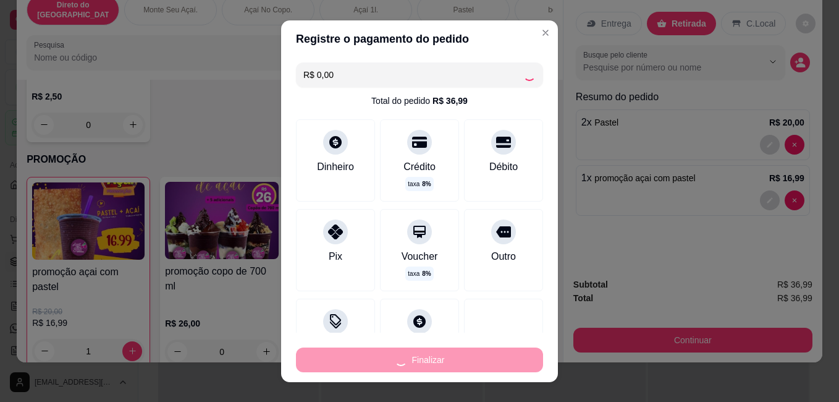
type input "0"
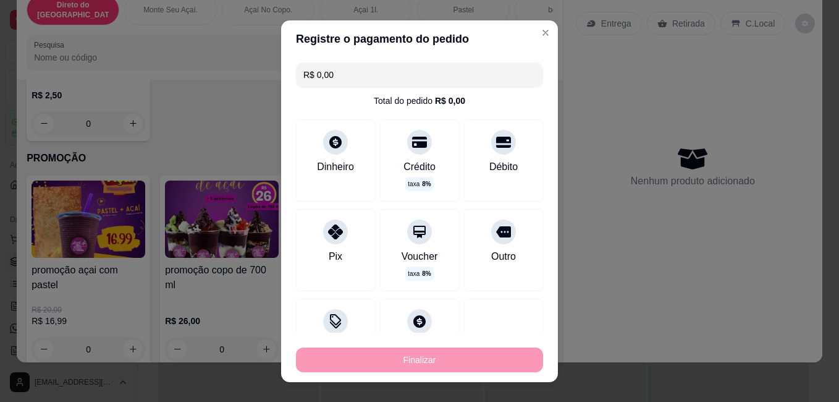
type input "-R$ 36,99"
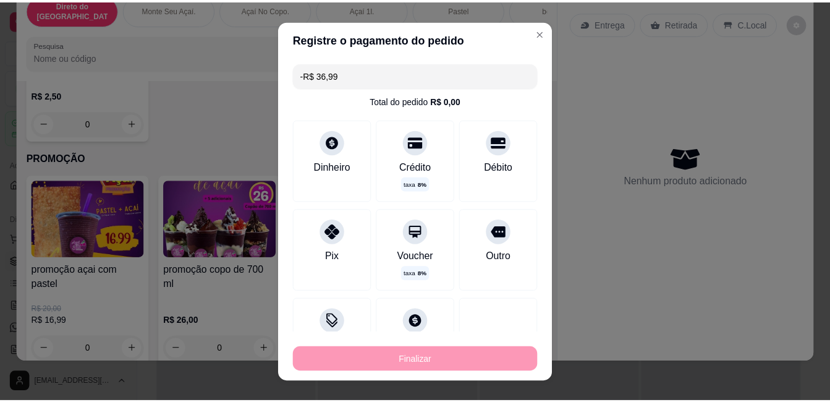
scroll to position [2564, 0]
